Goal: Task Accomplishment & Management: Manage account settings

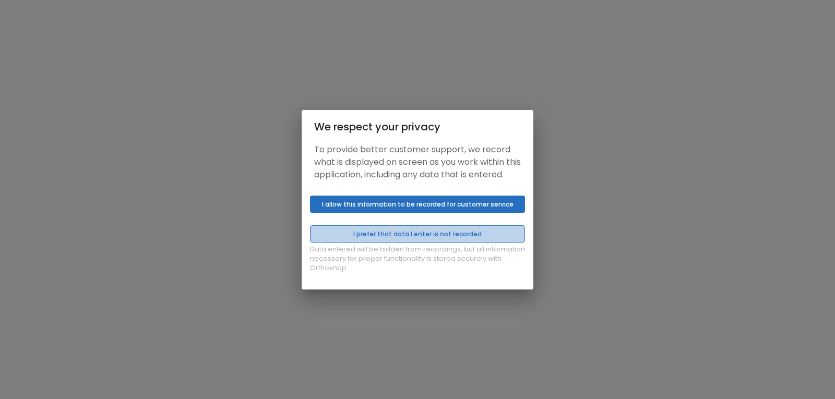
click at [406, 243] on button "I prefer that data I enter is not recorded" at bounding box center [417, 233] width 215 height 17
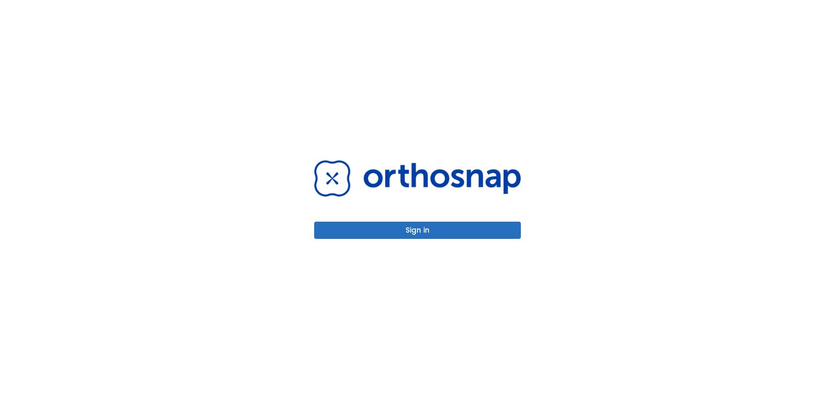
click at [407, 232] on button "Sign in" at bounding box center [417, 230] width 207 height 17
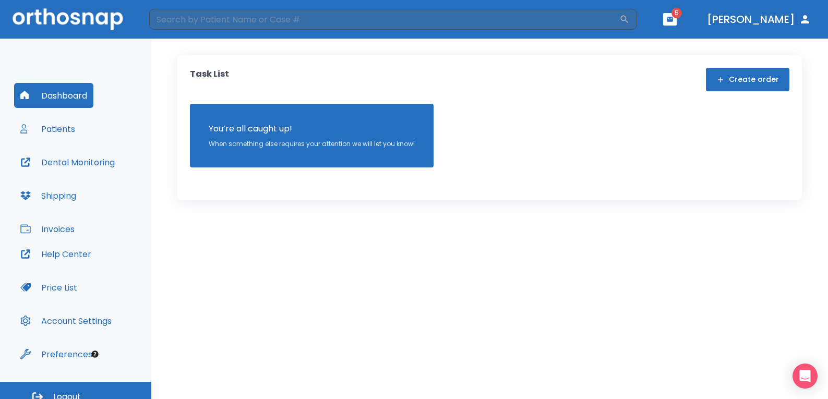
click at [57, 133] on button "Patients" at bounding box center [47, 128] width 67 height 25
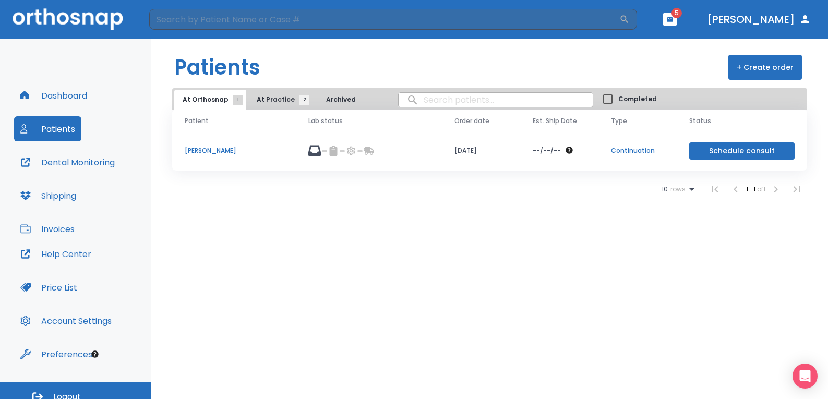
click at [729, 151] on button "Schedule consult" at bounding box center [741, 150] width 105 height 17
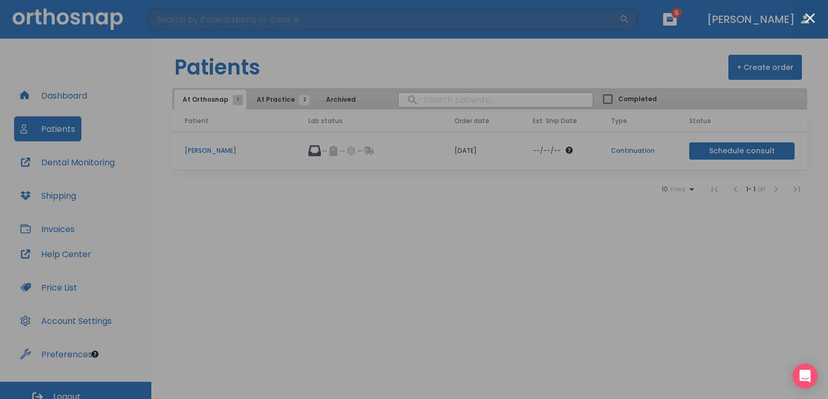
click at [719, 199] on div at bounding box center [414, 199] width 828 height 399
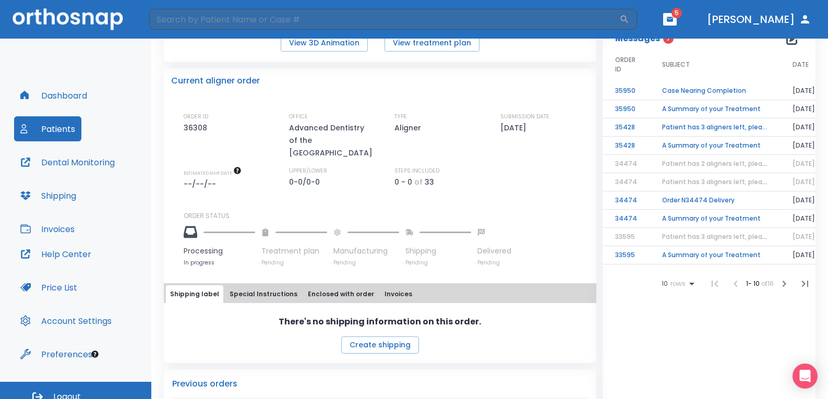
scroll to position [201, 0]
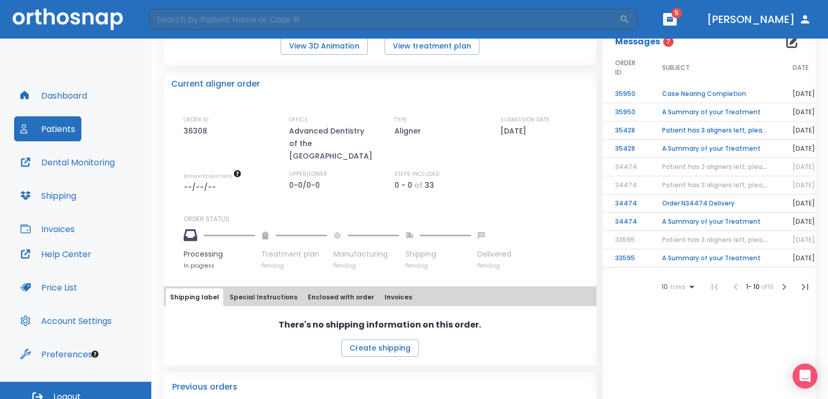
click at [682, 91] on td "Case Nearing Completion" at bounding box center [714, 94] width 130 height 18
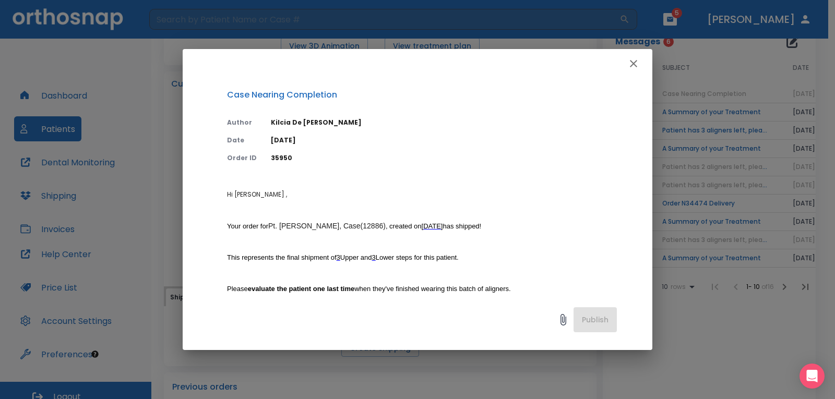
click at [628, 62] on icon "button" at bounding box center [633, 63] width 13 height 13
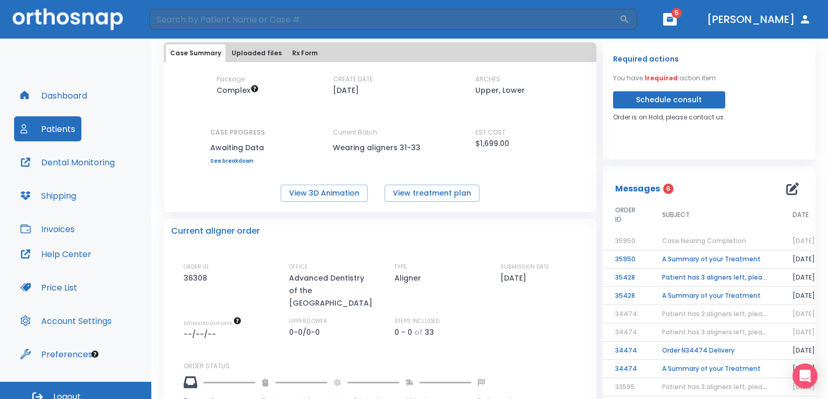
scroll to position [53, 0]
click at [705, 94] on button "Schedule consult" at bounding box center [669, 100] width 112 height 17
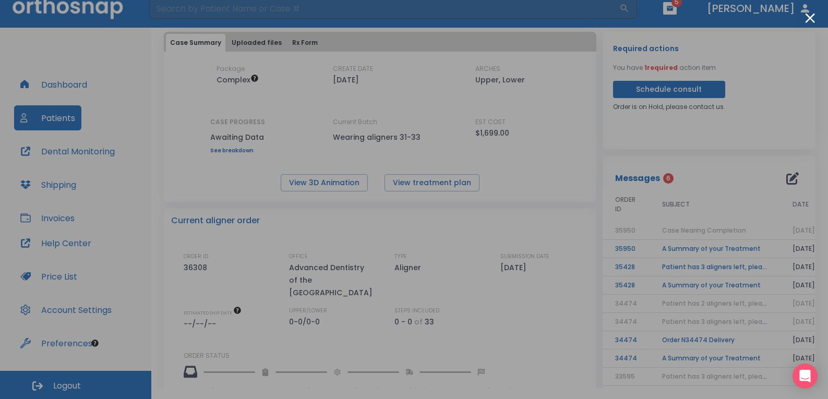
scroll to position [11, 0]
click at [67, 147] on div at bounding box center [414, 199] width 828 height 399
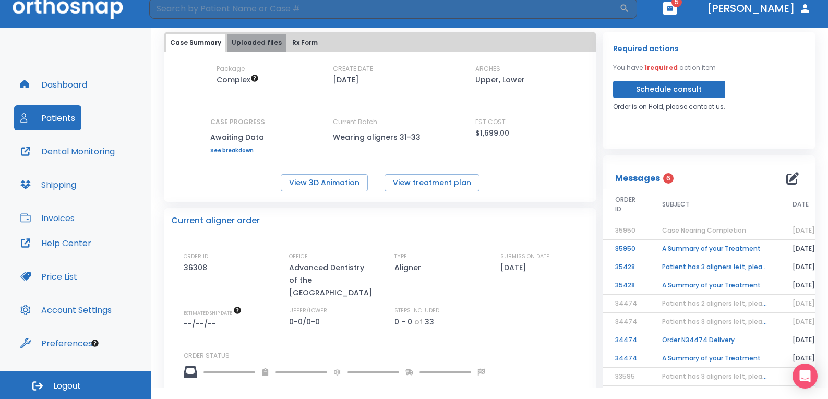
click at [257, 38] on button "Uploaded files" at bounding box center [256, 43] width 58 height 18
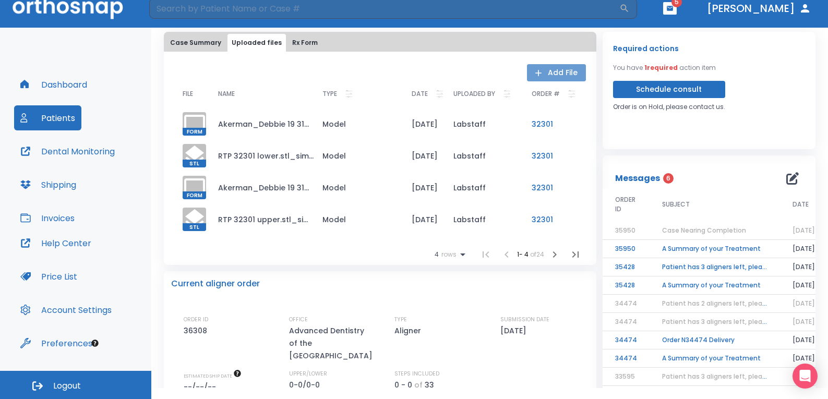
click at [549, 68] on button "Add File" at bounding box center [556, 72] width 59 height 17
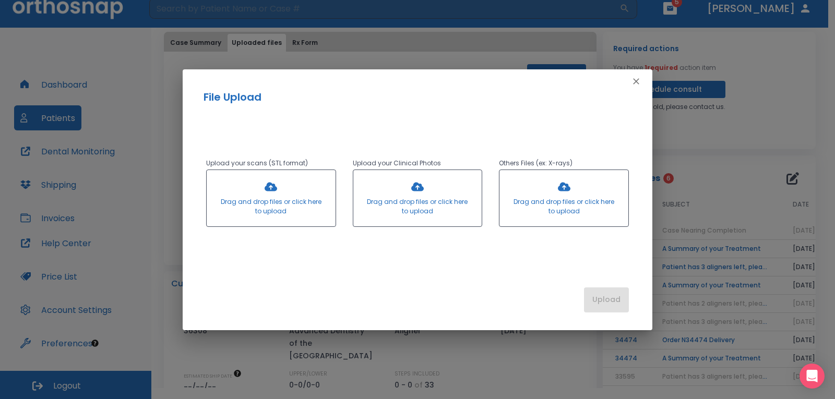
click at [253, 197] on div at bounding box center [271, 198] width 129 height 56
click at [637, 82] on icon "button" at bounding box center [636, 81] width 6 height 6
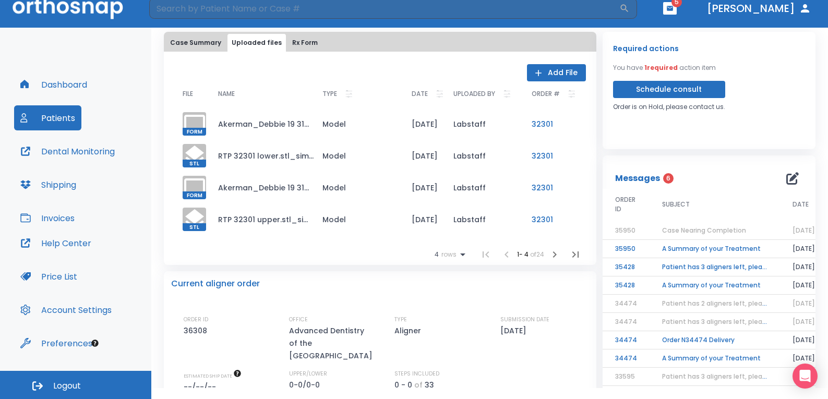
click at [297, 44] on button "Rx Form" at bounding box center [305, 43] width 34 height 18
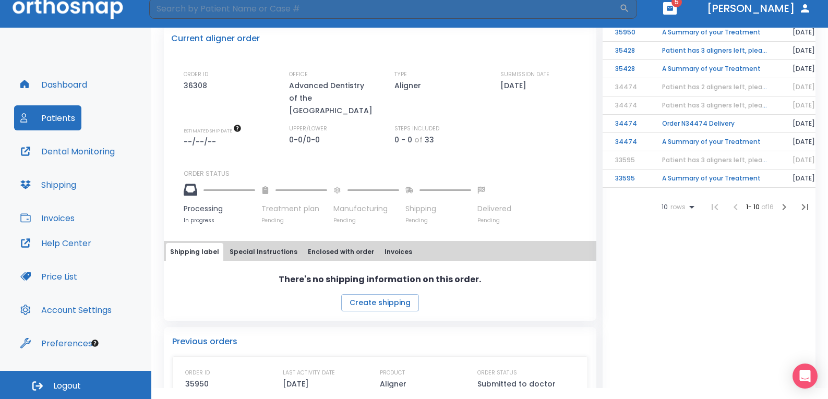
scroll to position [269, 0]
click at [258, 244] on button "Special Instructions" at bounding box center [263, 253] width 76 height 18
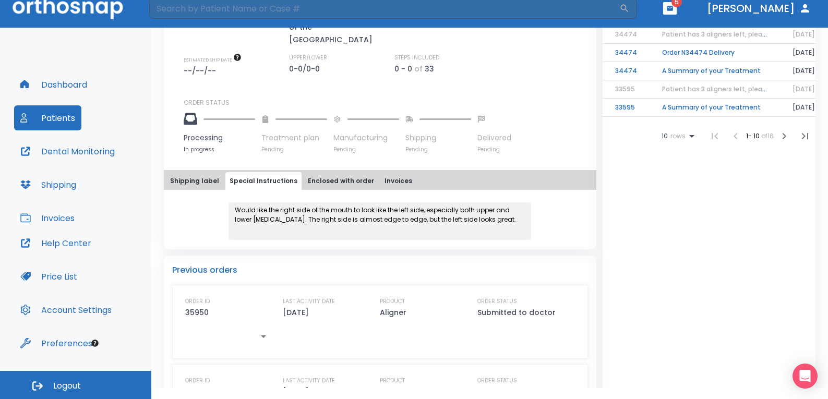
scroll to position [341, 0]
click at [342, 172] on button "Enclosed with order" at bounding box center [341, 181] width 75 height 18
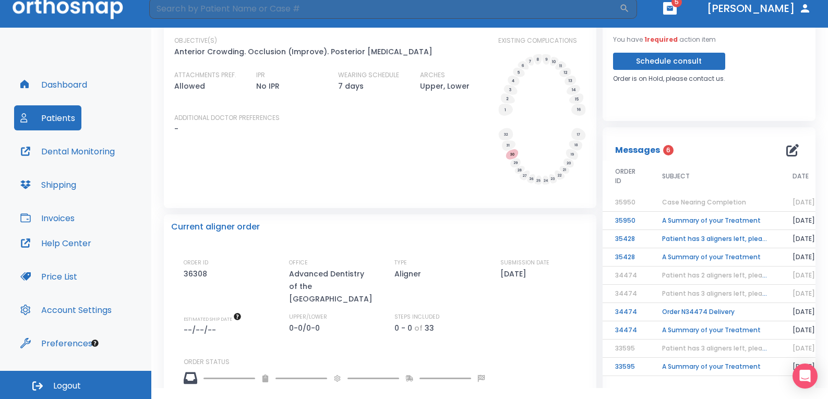
scroll to position [0, 0]
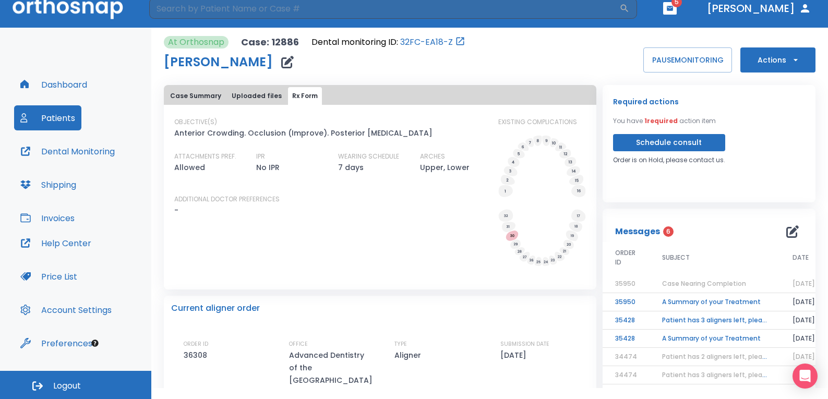
click at [257, 95] on button "Uploaded files" at bounding box center [256, 96] width 58 height 18
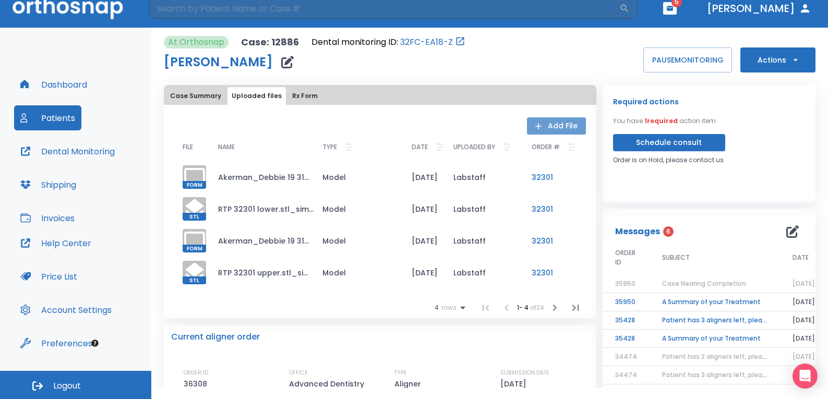
click at [547, 124] on button "Add File" at bounding box center [556, 125] width 59 height 17
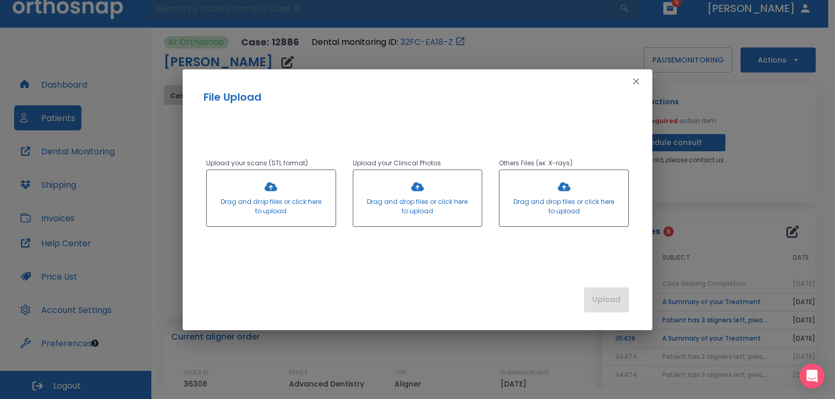
drag, startPoint x: 291, startPoint y: 206, endPoint x: 258, endPoint y: 186, distance: 38.4
click at [280, 207] on div at bounding box center [271, 198] width 129 height 56
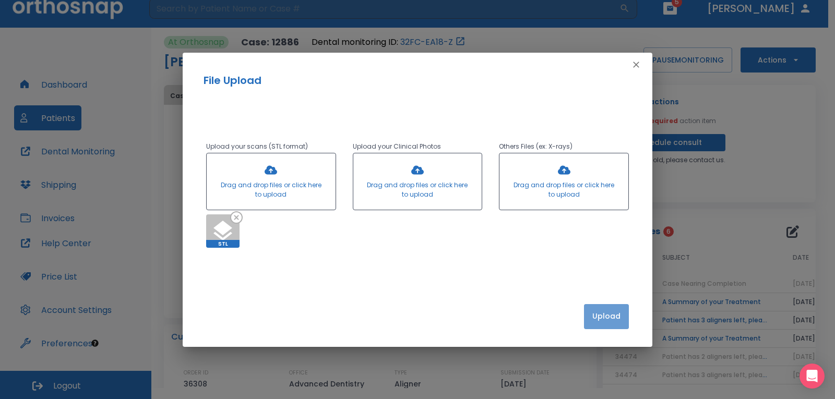
click at [605, 319] on button "Upload" at bounding box center [606, 316] width 45 height 25
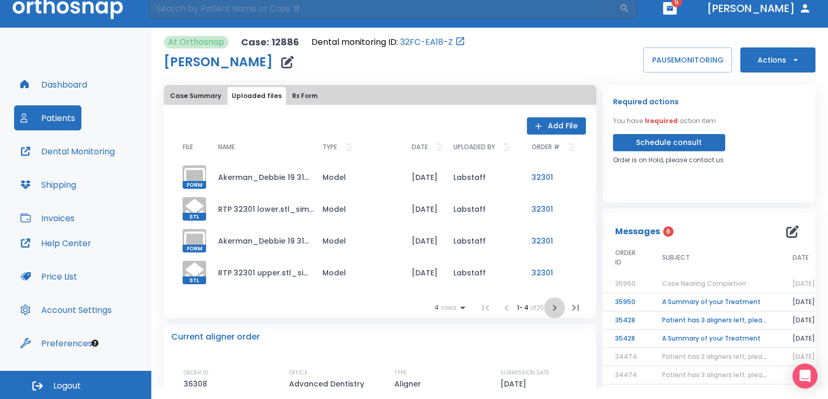
click at [552, 308] on icon "button" at bounding box center [554, 308] width 4 height 6
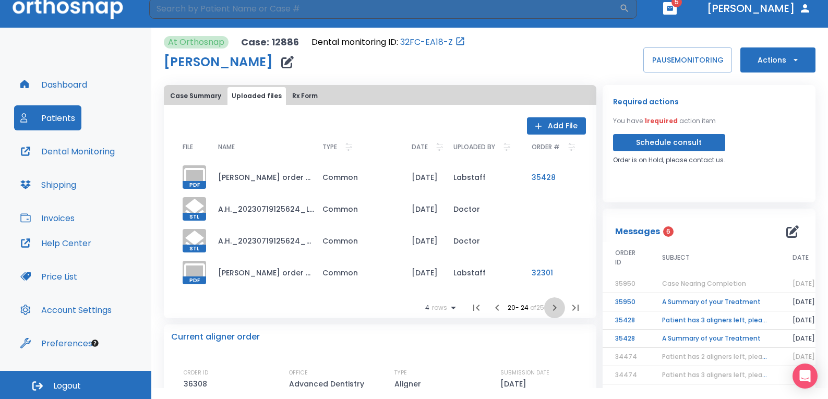
click at [552, 308] on icon "button" at bounding box center [554, 308] width 4 height 6
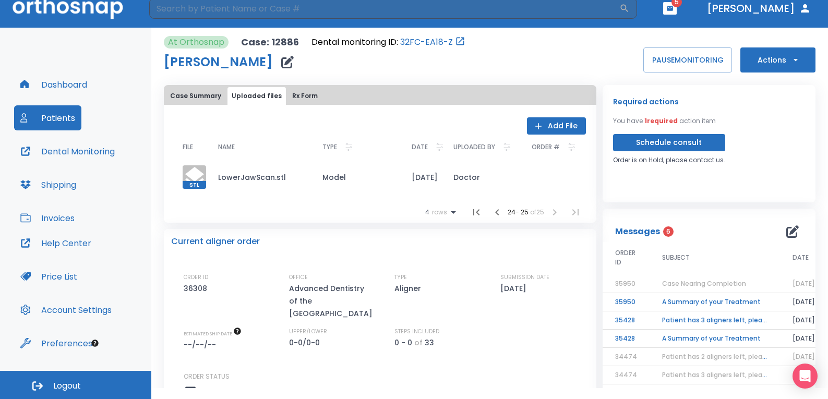
click at [447, 213] on icon at bounding box center [453, 212] width 13 height 13
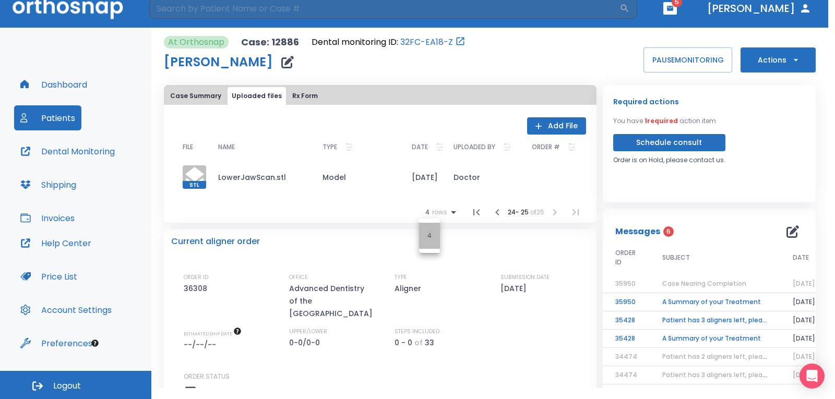
click at [432, 244] on li "4" at bounding box center [429, 236] width 21 height 26
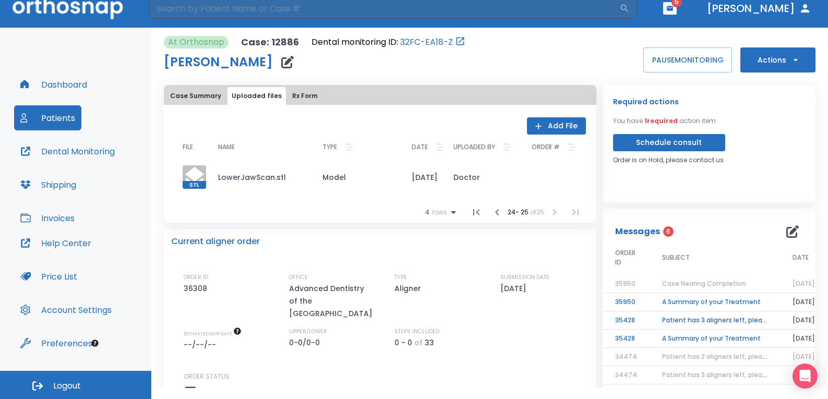
drag, startPoint x: 493, startPoint y: 215, endPoint x: 404, endPoint y: 198, distance: 90.8
click at [404, 198] on div "FILE NAME TYPE DATE UPLOADED BY ORDER # STL LowerJawScan.stl Model [DATE] Docto…" at bounding box center [380, 179] width 412 height 88
click at [545, 124] on button "Add File" at bounding box center [556, 125] width 59 height 17
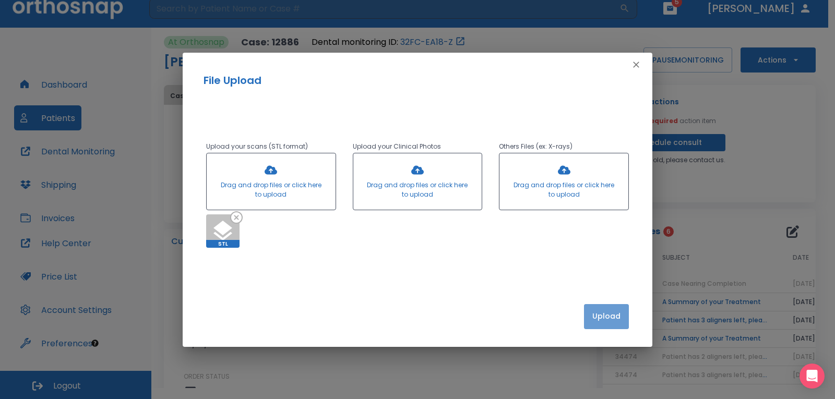
click at [604, 311] on button "Upload" at bounding box center [606, 316] width 45 height 25
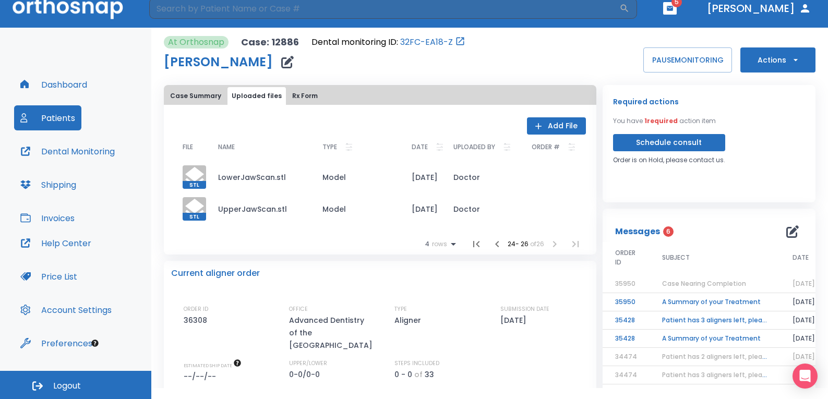
scroll to position [13, 0]
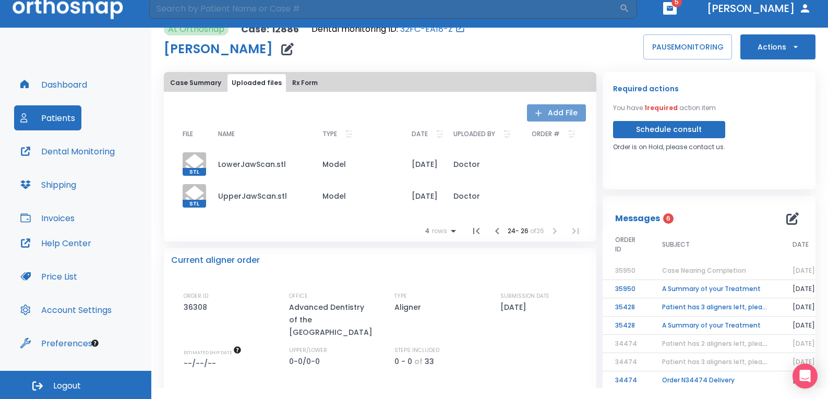
click at [536, 110] on icon "button" at bounding box center [538, 113] width 10 height 10
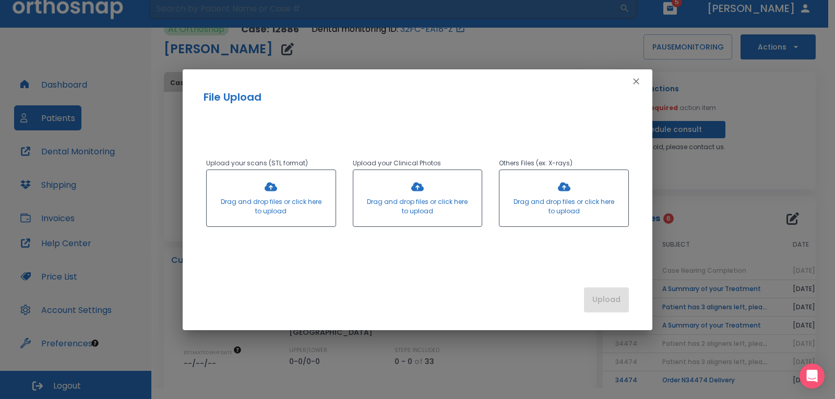
click at [319, 200] on div at bounding box center [271, 198] width 129 height 56
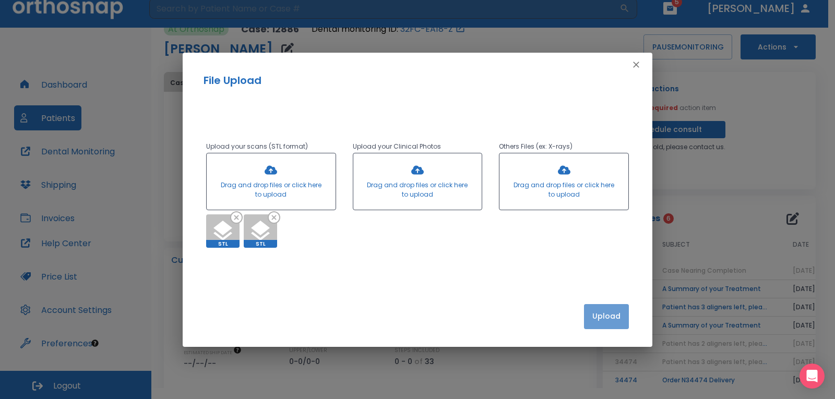
drag, startPoint x: 609, startPoint y: 312, endPoint x: 598, endPoint y: 322, distance: 14.4
click at [598, 322] on button "Upload" at bounding box center [606, 316] width 45 height 25
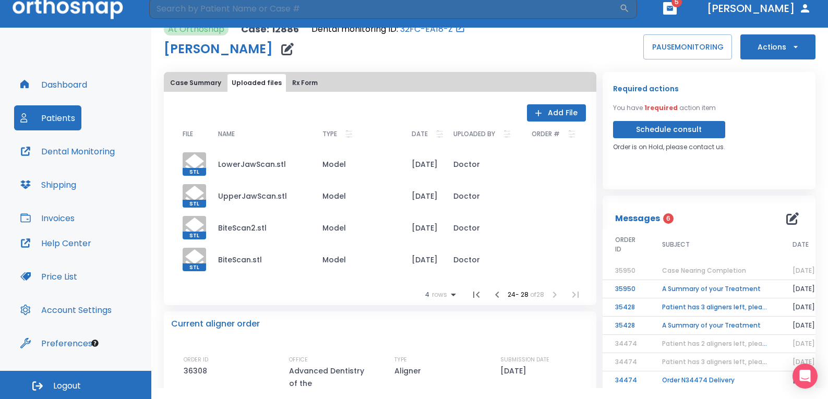
click at [185, 83] on button "Case Summary" at bounding box center [195, 83] width 59 height 18
